Goal: Find specific page/section: Find specific page/section

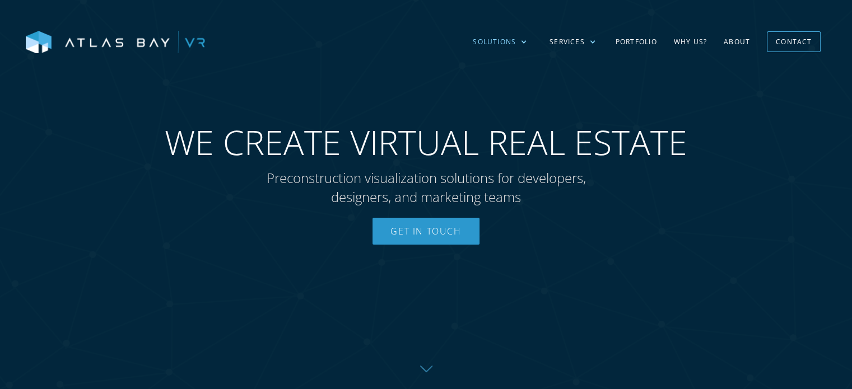
click at [500, 39] on div "Solutions" at bounding box center [494, 42] width 43 height 10
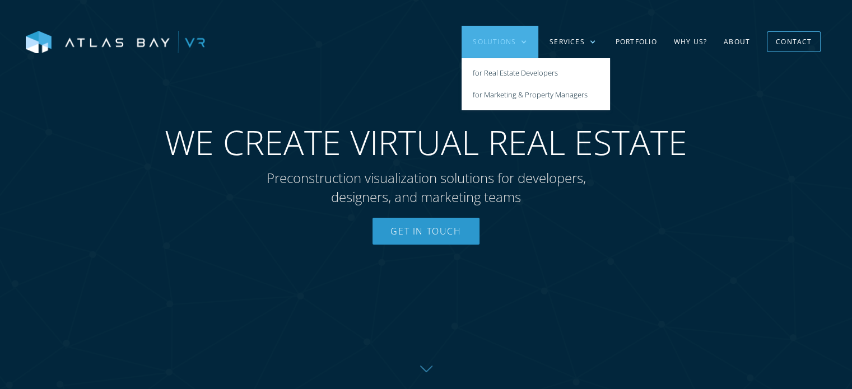
click at [500, 39] on div "Solutions" at bounding box center [494, 42] width 43 height 10
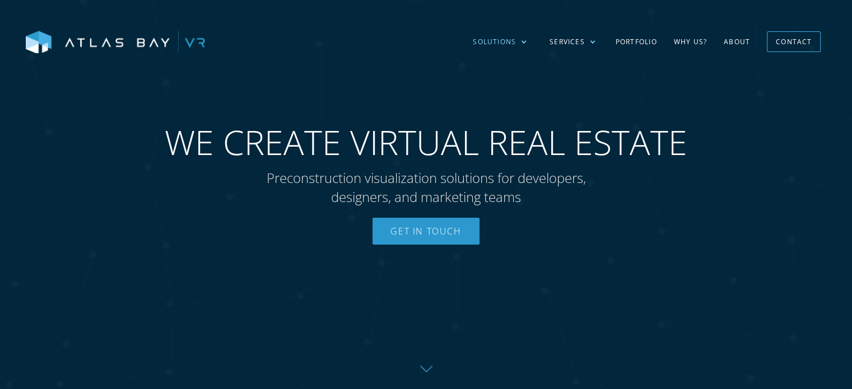
click at [500, 39] on div "Solutions" at bounding box center [494, 42] width 43 height 10
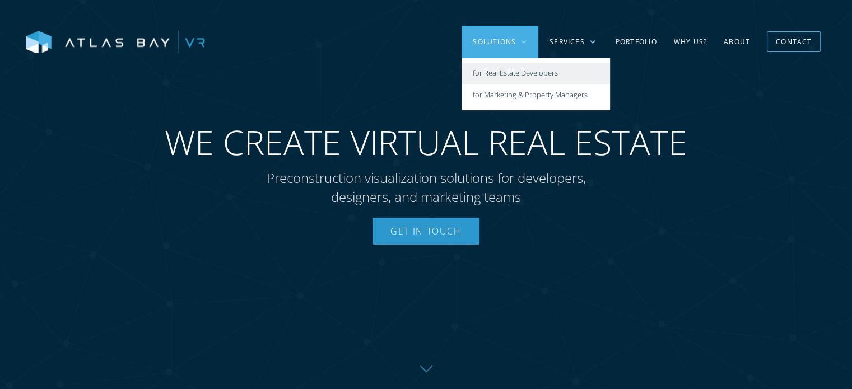
click at [483, 69] on link "for Real Estate Developers" at bounding box center [536, 74] width 148 height 22
